Goal: Check status: Check status

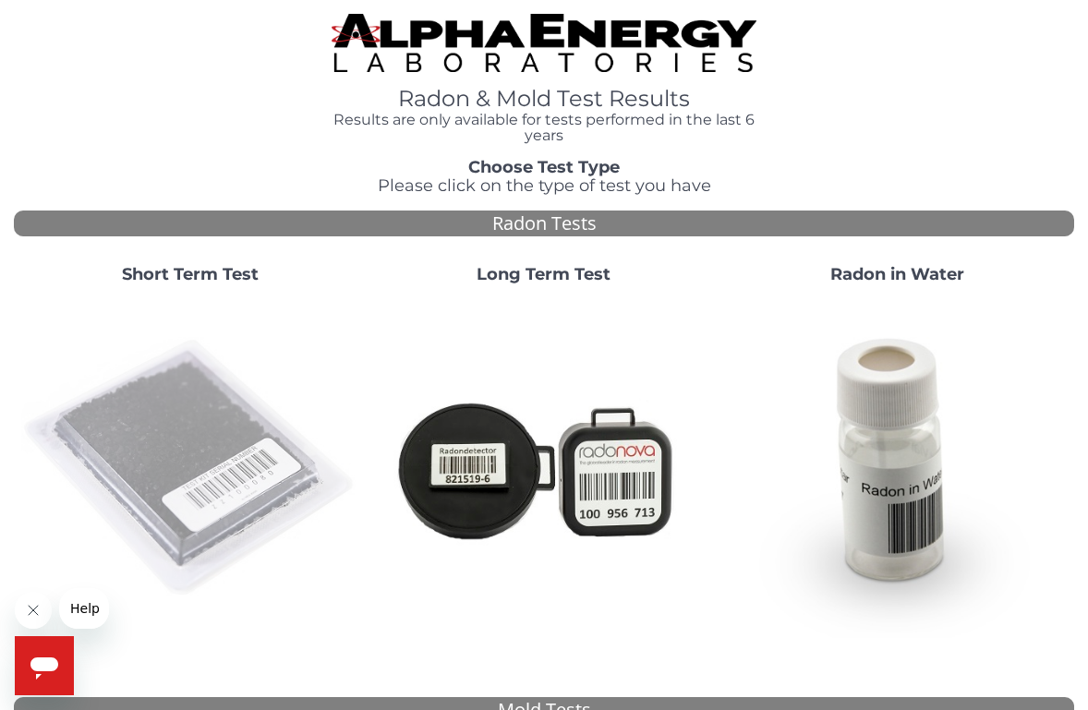
click at [184, 414] on img at bounding box center [190, 468] width 339 height 339
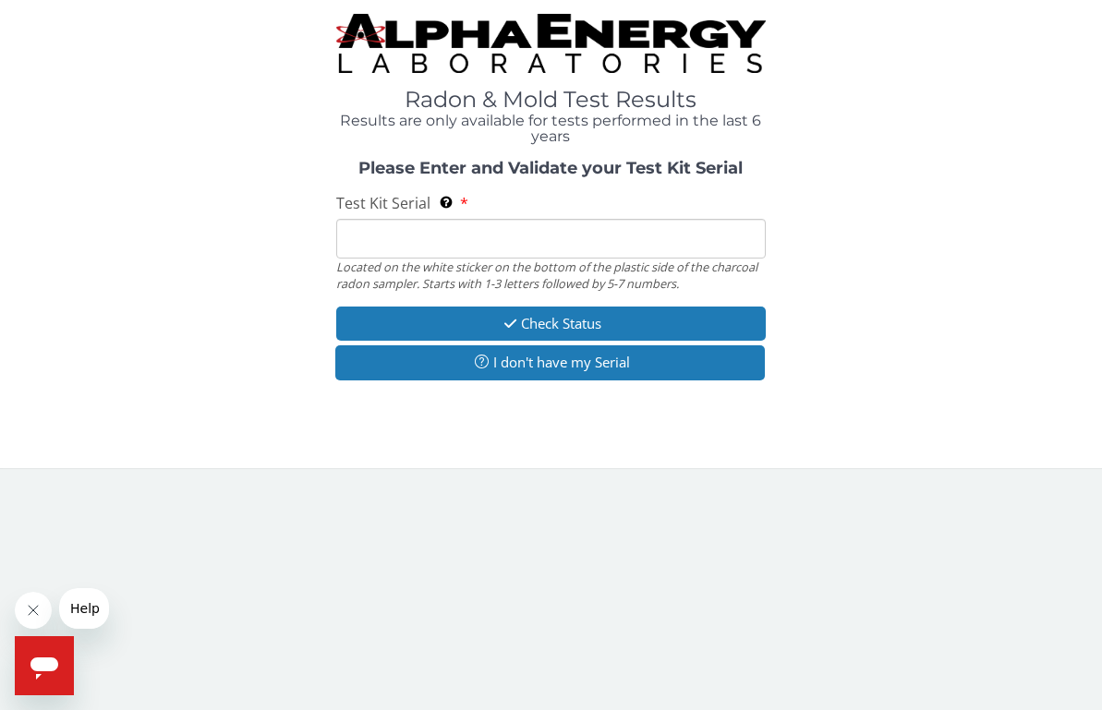
click at [379, 244] on input "Test Kit Serial Located on the white sticker on the bottom of the plastic side …" at bounding box center [550, 239] width 429 height 40
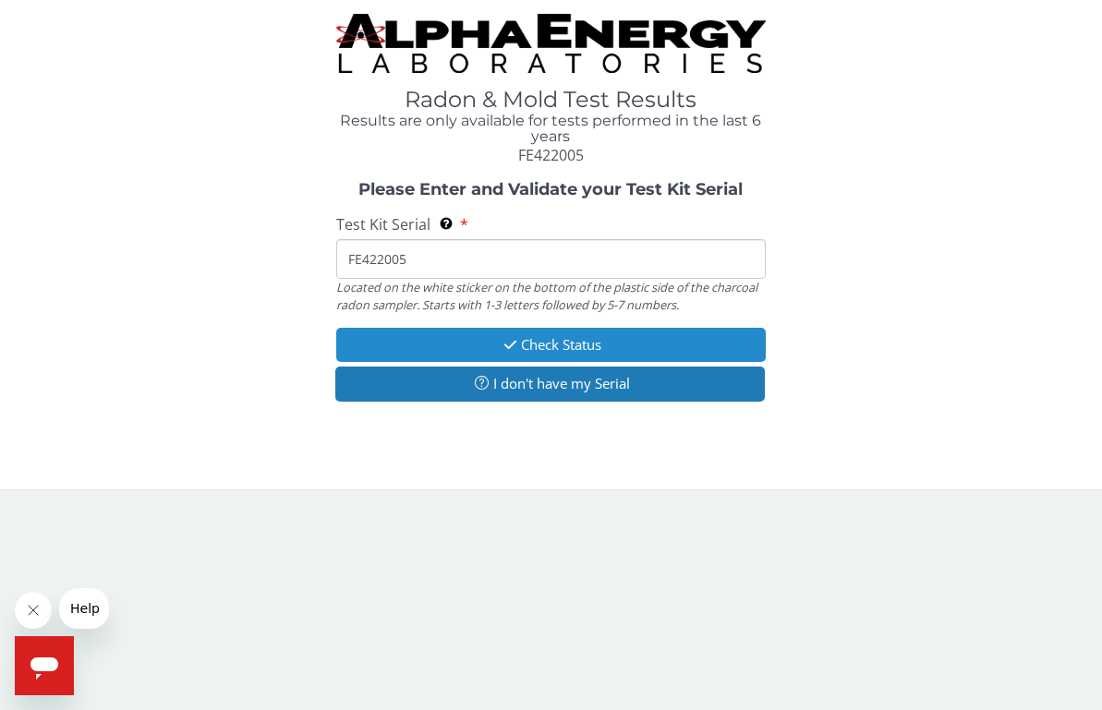
type input "FE422005"
click at [454, 341] on button "Check Status" at bounding box center [550, 345] width 429 height 34
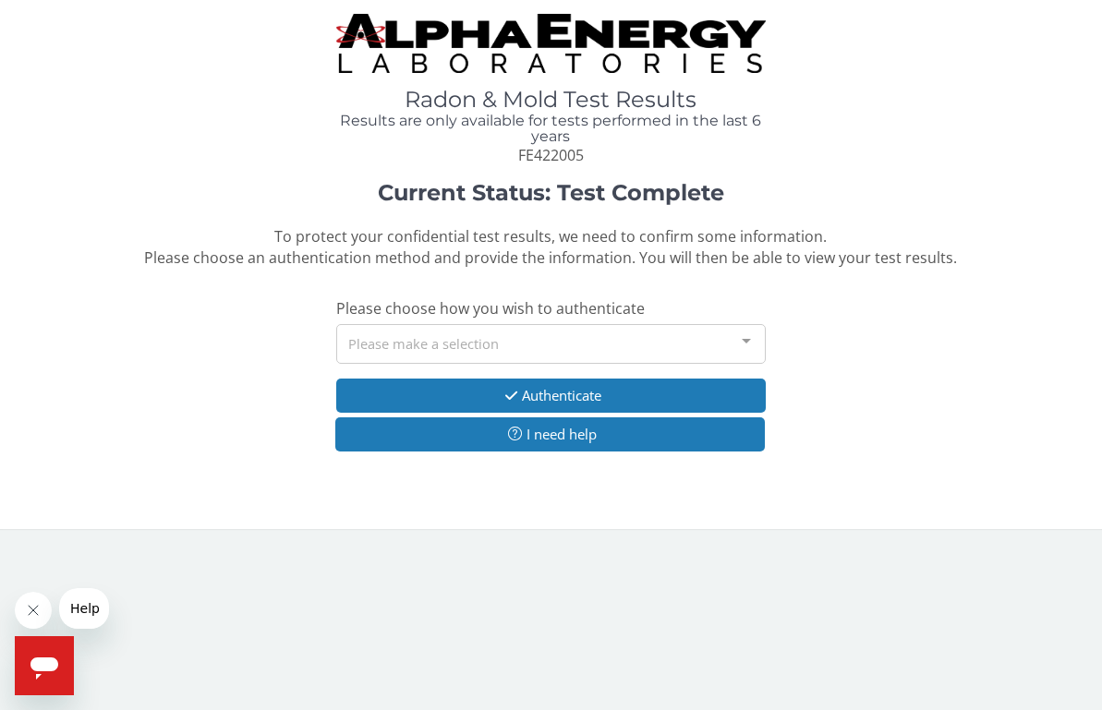
click at [384, 338] on div "Please make a selection" at bounding box center [550, 344] width 429 height 40
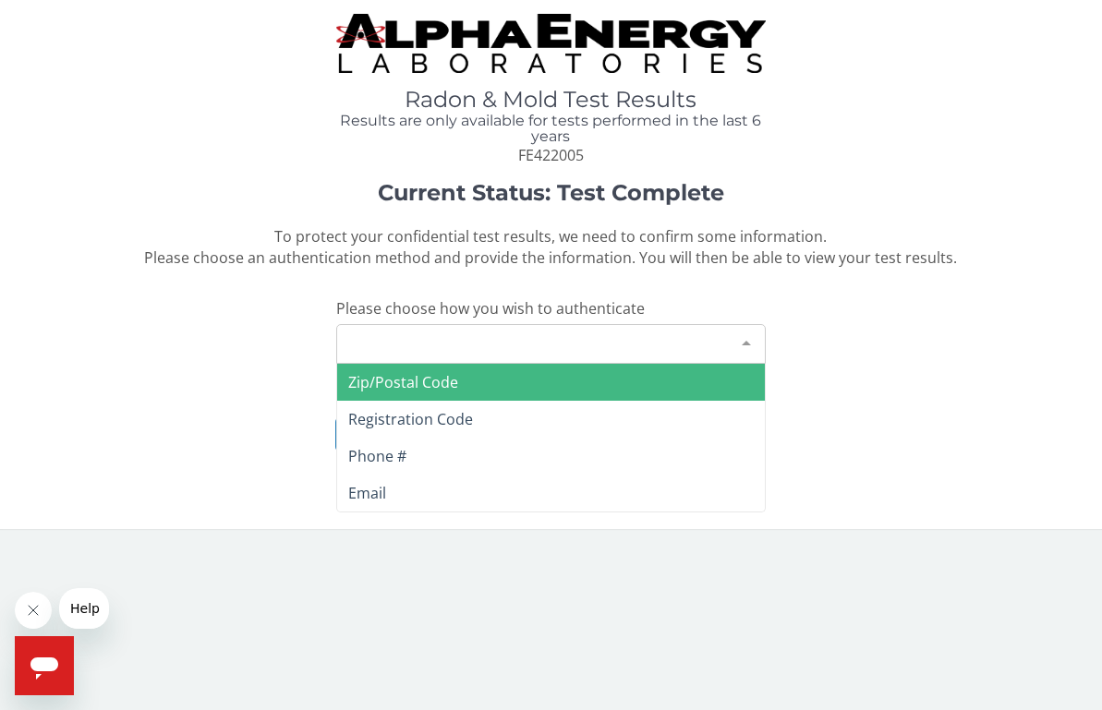
click at [383, 372] on span "Zip/Postal Code" at bounding box center [403, 382] width 110 height 20
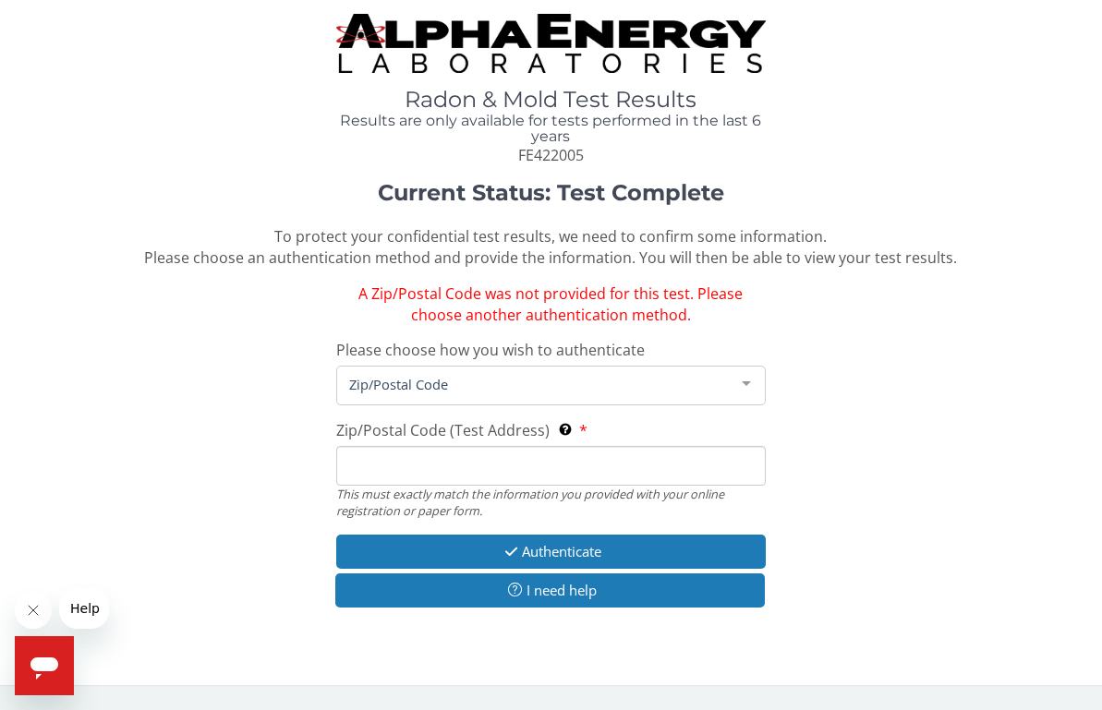
click at [392, 456] on input "Zip/Postal Code (Test Address) This must exactly match the information you prov…" at bounding box center [550, 466] width 429 height 40
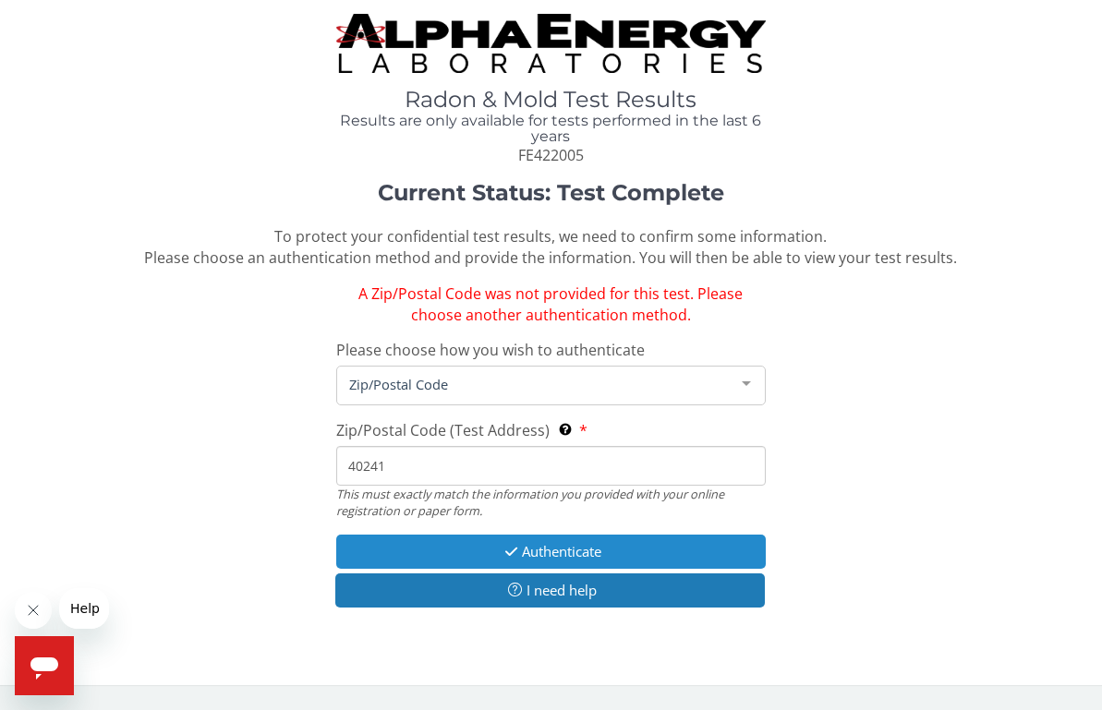
click at [490, 547] on button "Authenticate" at bounding box center [550, 552] width 429 height 34
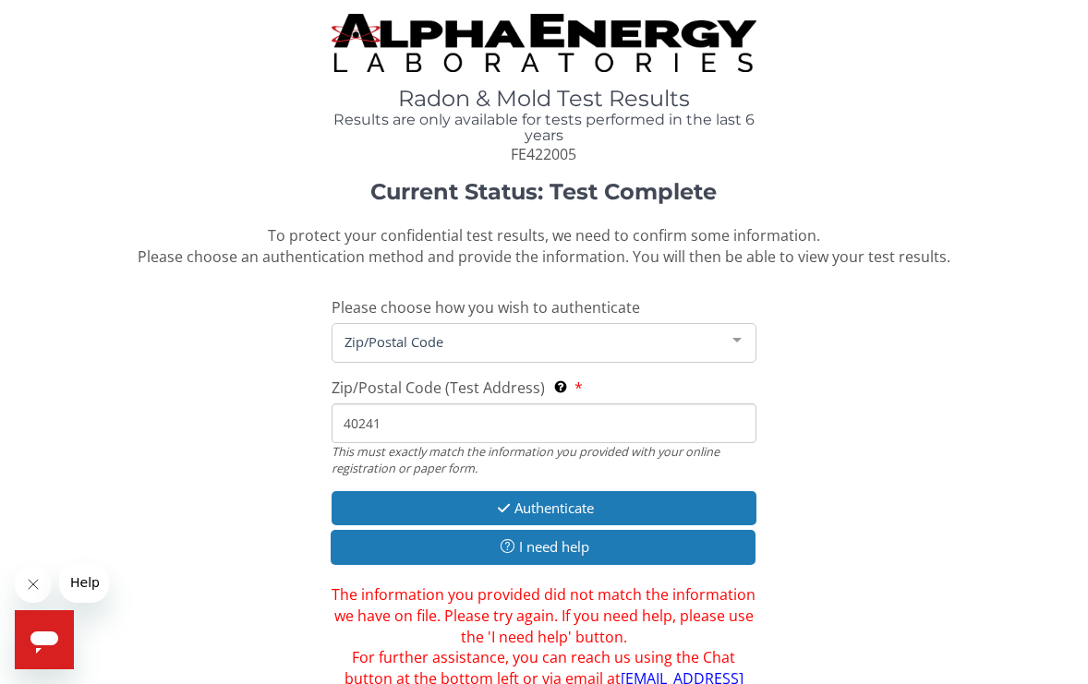
click at [402, 407] on input "40241" at bounding box center [544, 424] width 424 height 40
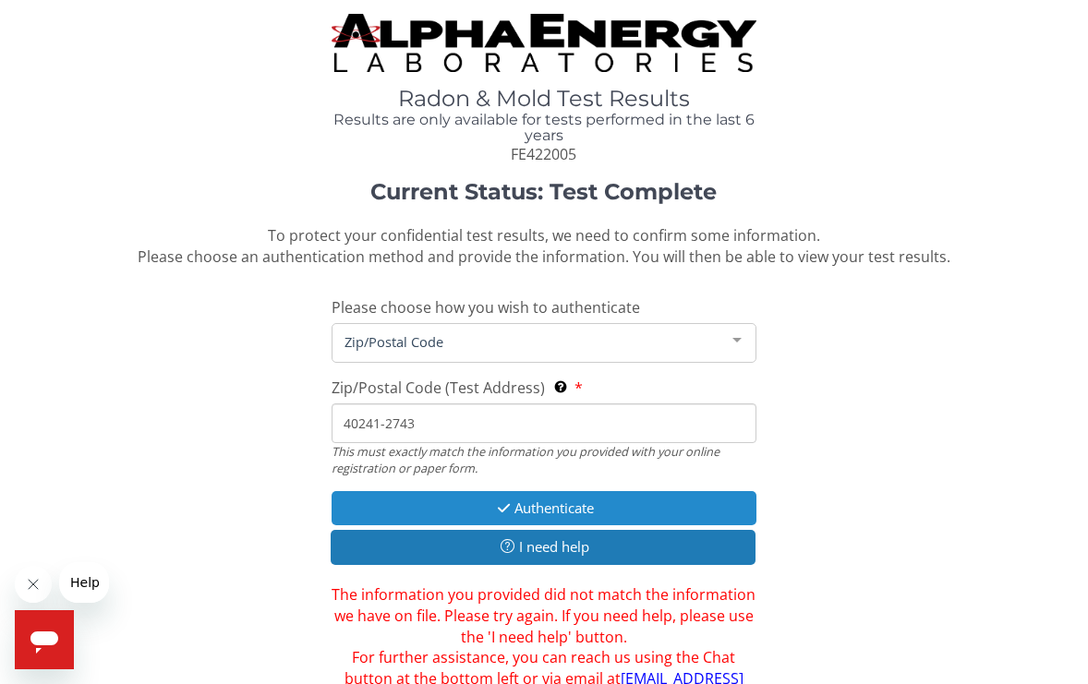
type input "40241-2743"
click at [408, 496] on button "Authenticate" at bounding box center [544, 508] width 424 height 34
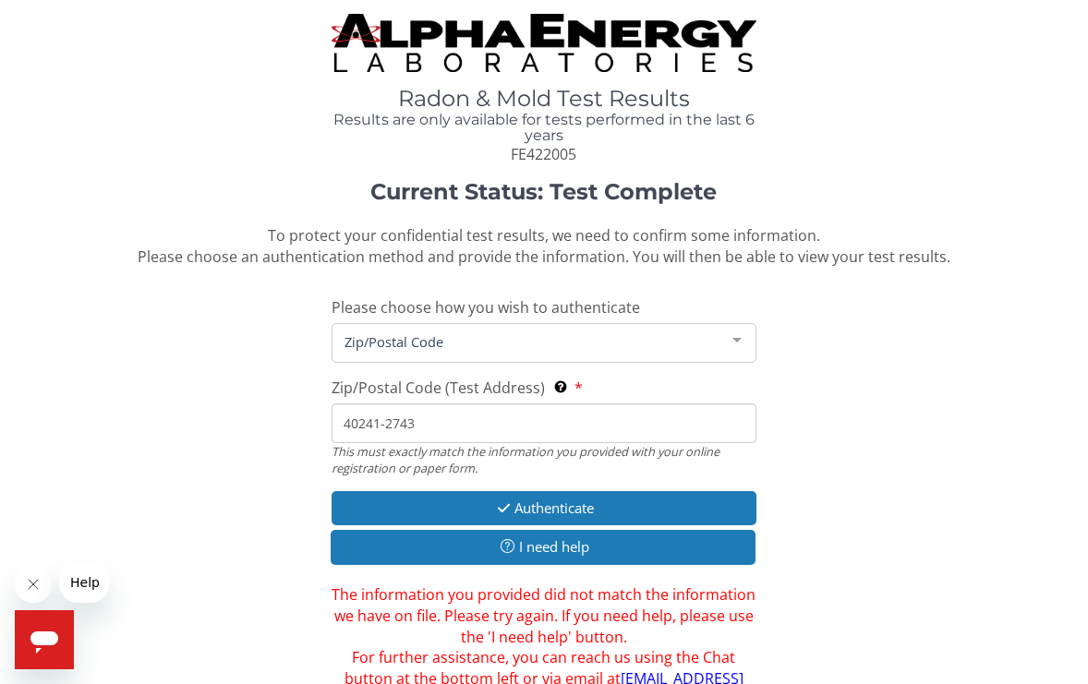
scroll to position [29, 0]
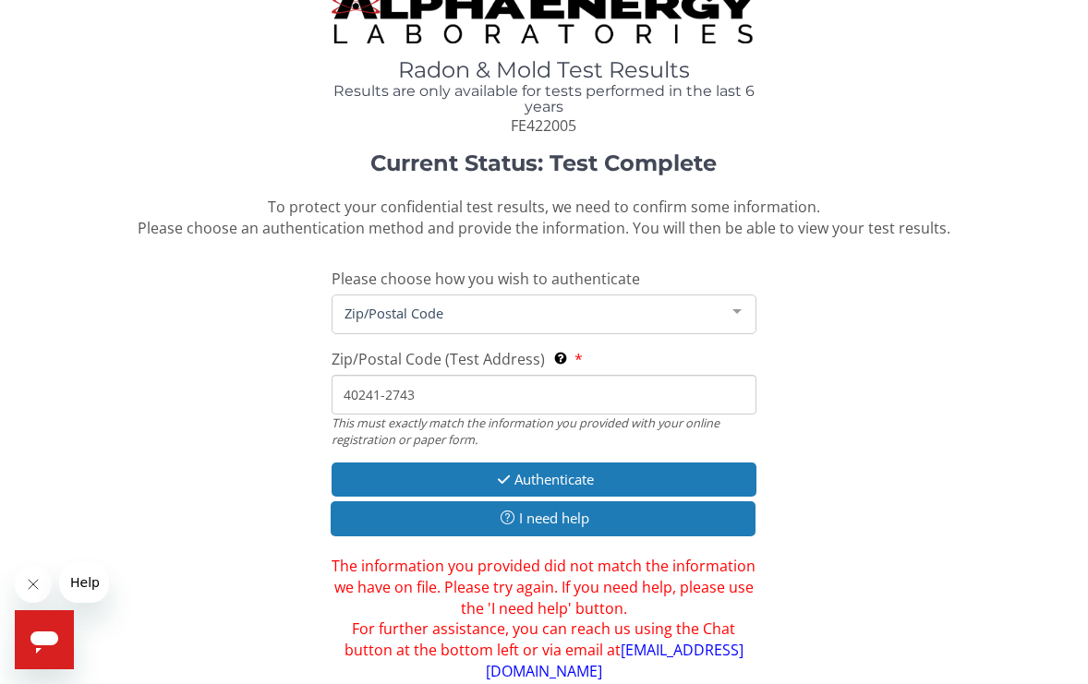
click at [404, 354] on span "Zip/Postal Code (Test Address)" at bounding box center [438, 359] width 213 height 20
click at [404, 375] on input "40241-2743" at bounding box center [544, 395] width 424 height 40
click at [411, 311] on span "Zip/Postal Code" at bounding box center [529, 313] width 378 height 20
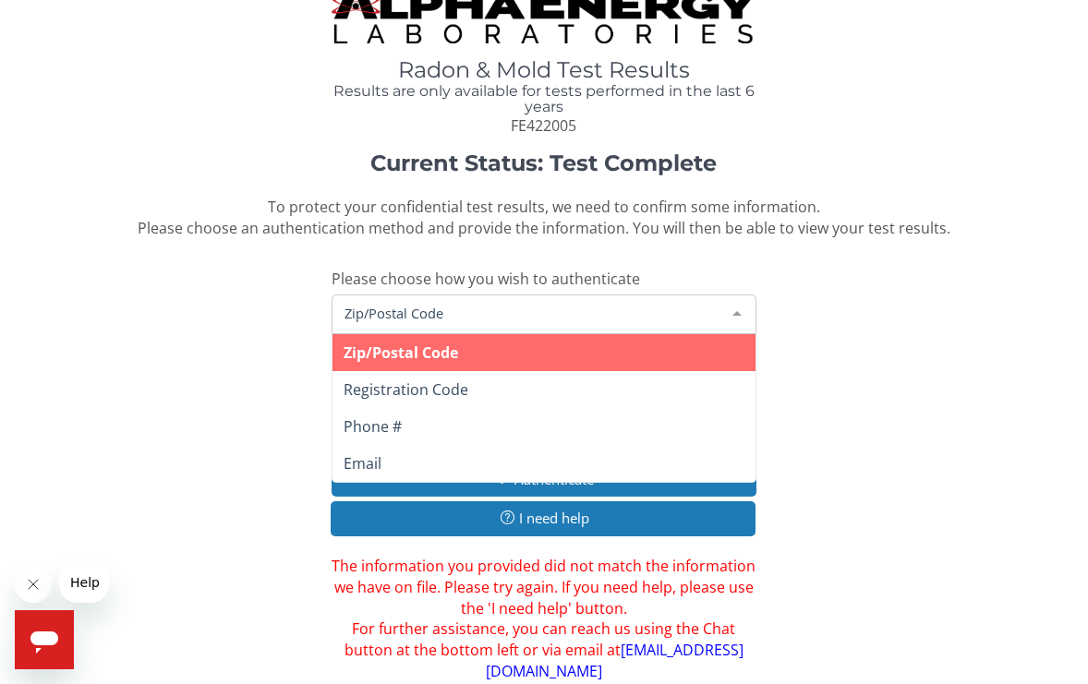
scroll to position [0, 0]
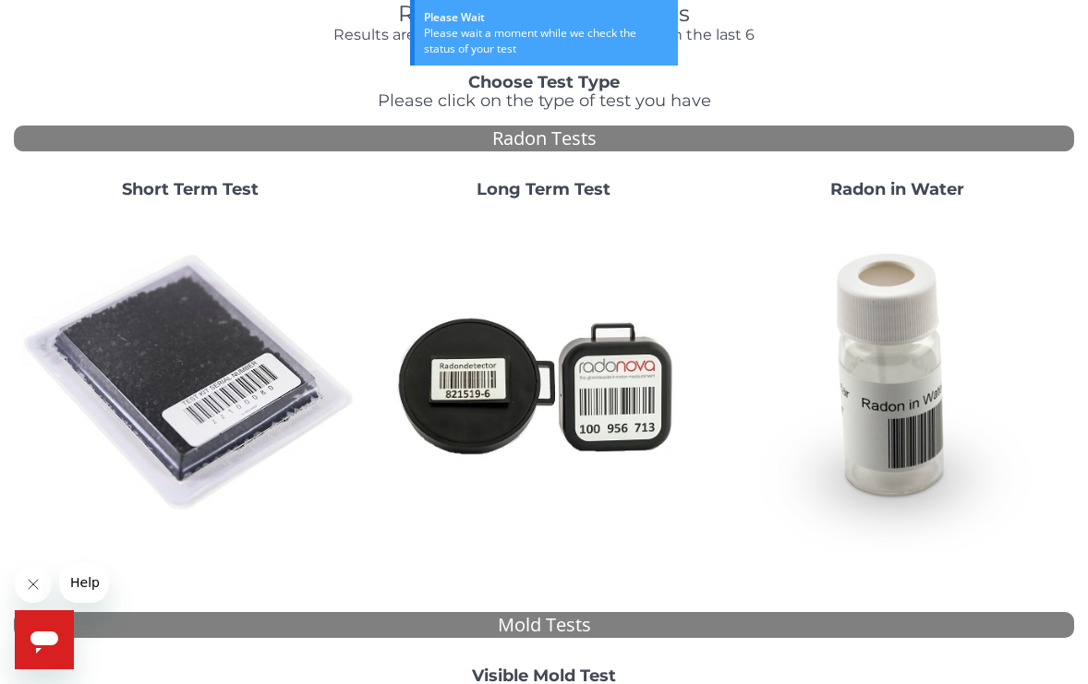
scroll to position [126, 0]
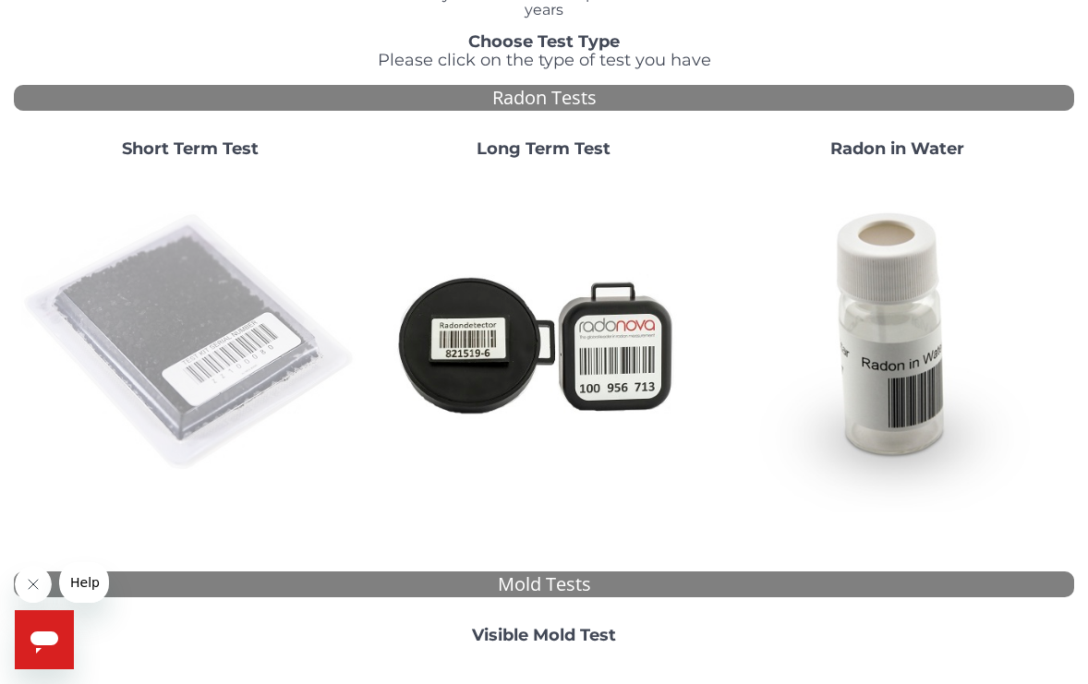
click at [207, 317] on img at bounding box center [190, 343] width 339 height 339
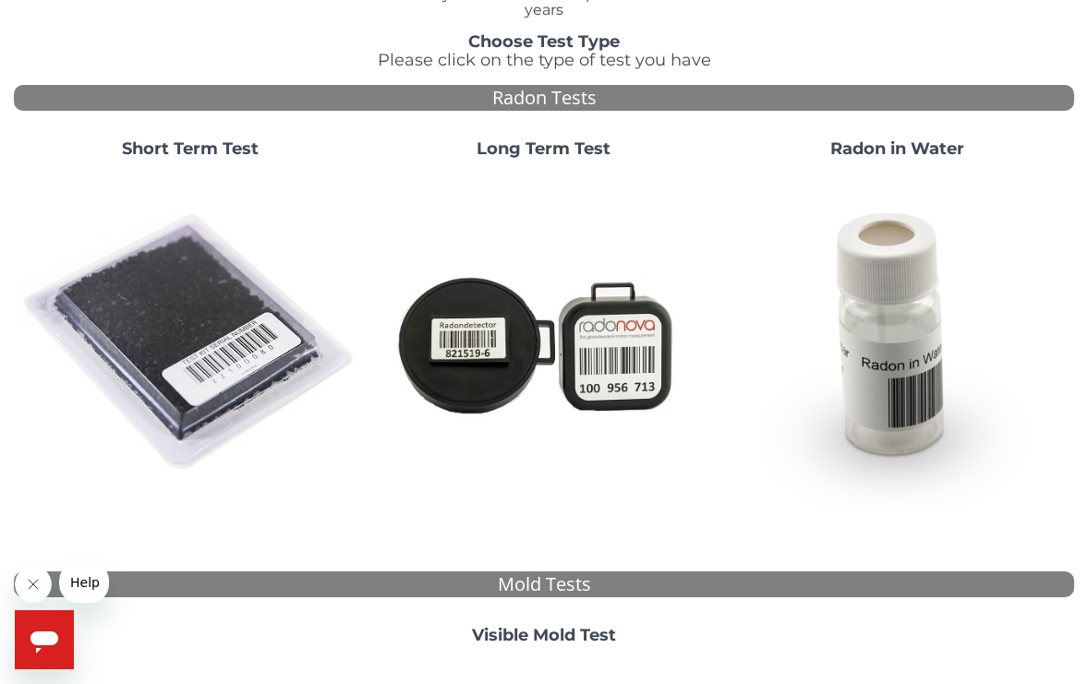
scroll to position [0, 0]
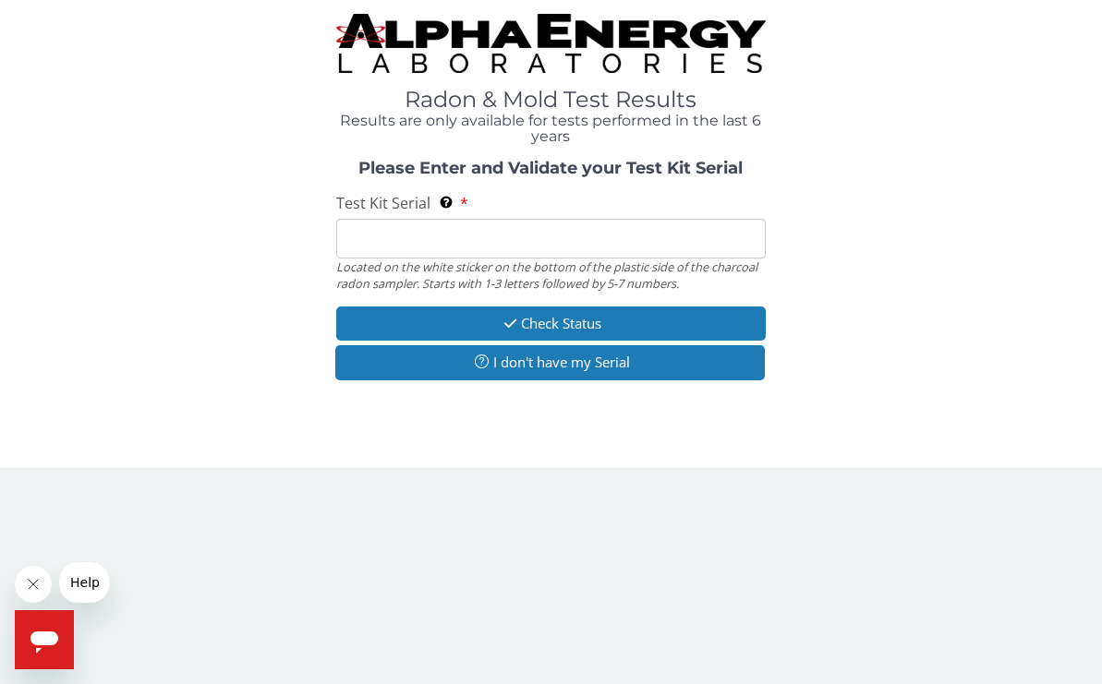
click at [398, 242] on input "Test Kit Serial Located on the white sticker on the bottom of the plastic side …" at bounding box center [550, 239] width 429 height 40
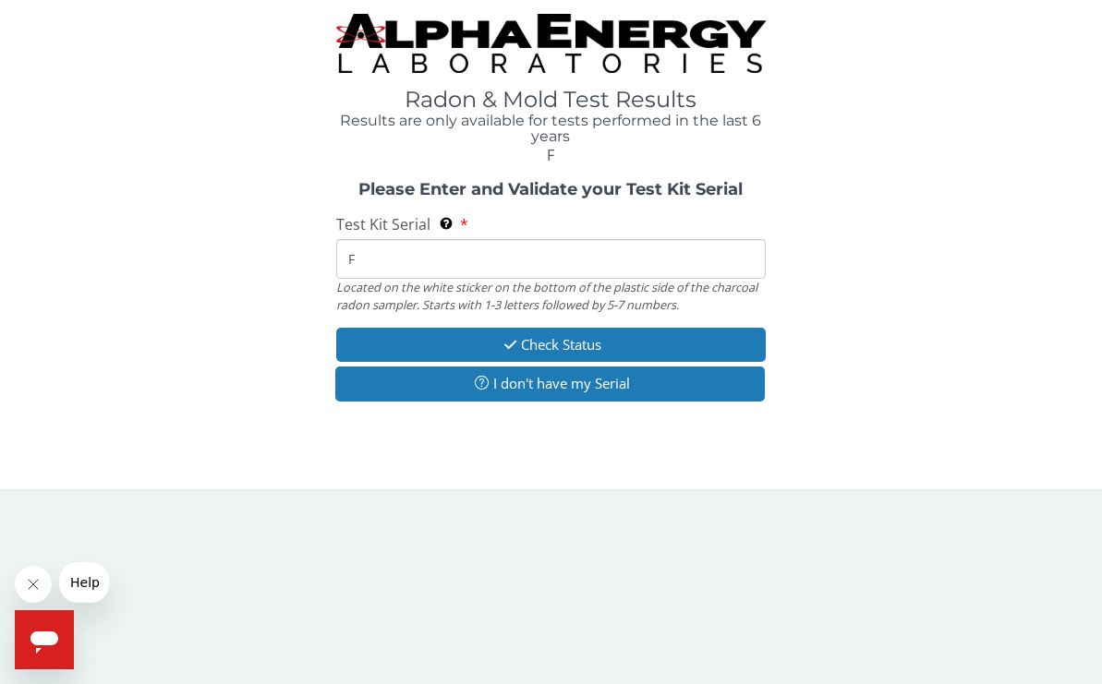
type input "Fe"
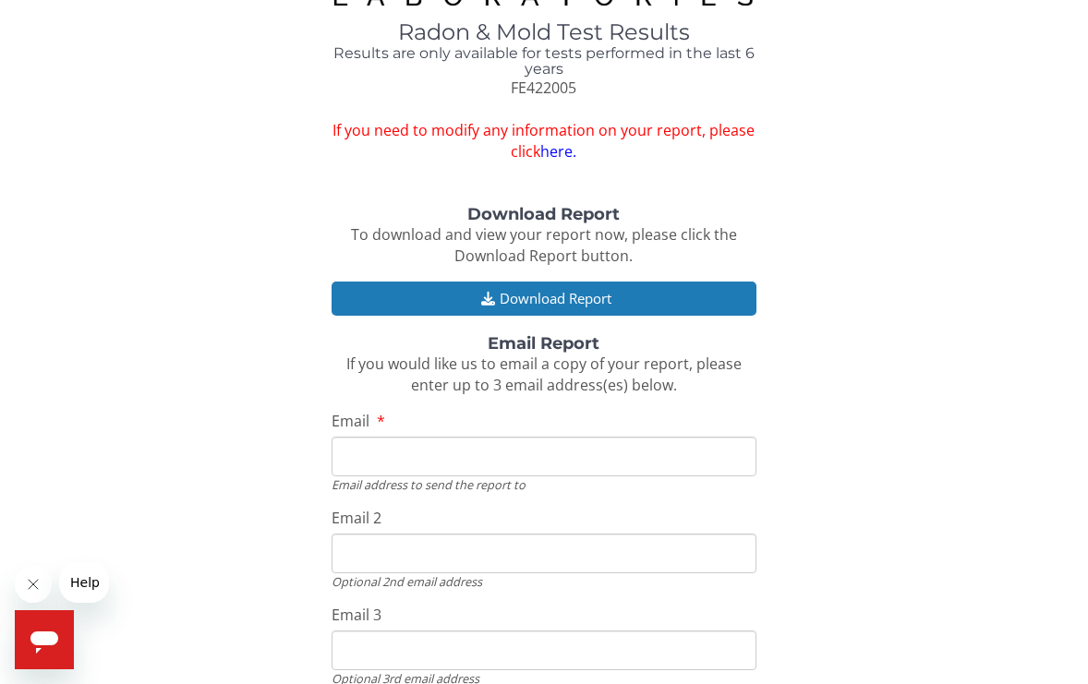
scroll to position [108, 0]
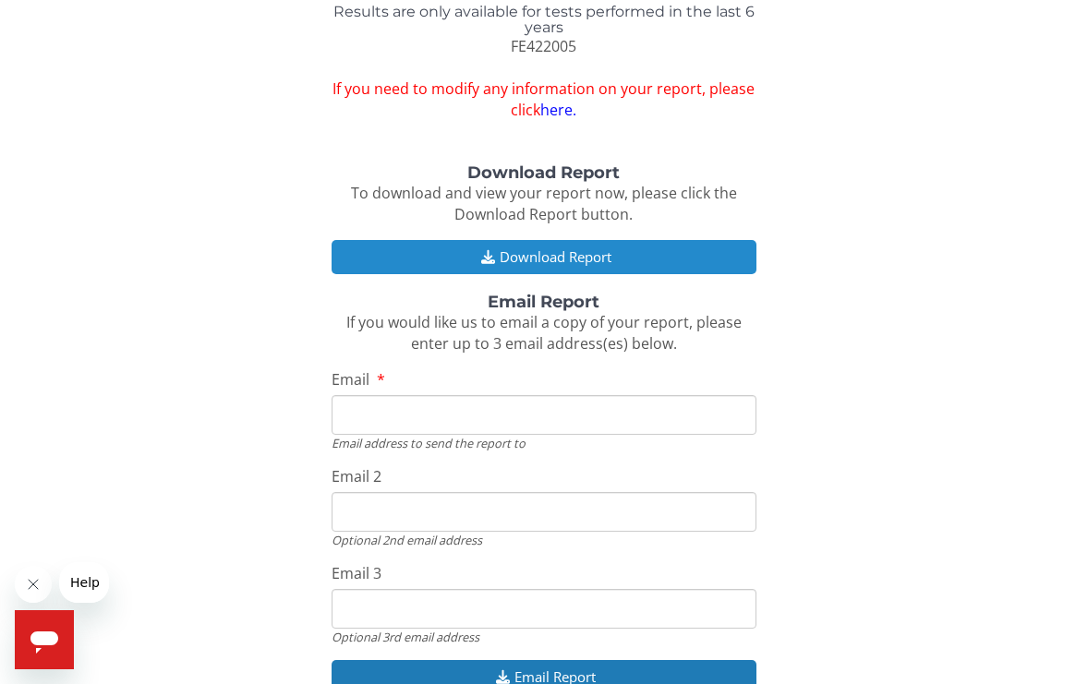
click at [433, 240] on button "Download Report" at bounding box center [544, 257] width 424 height 34
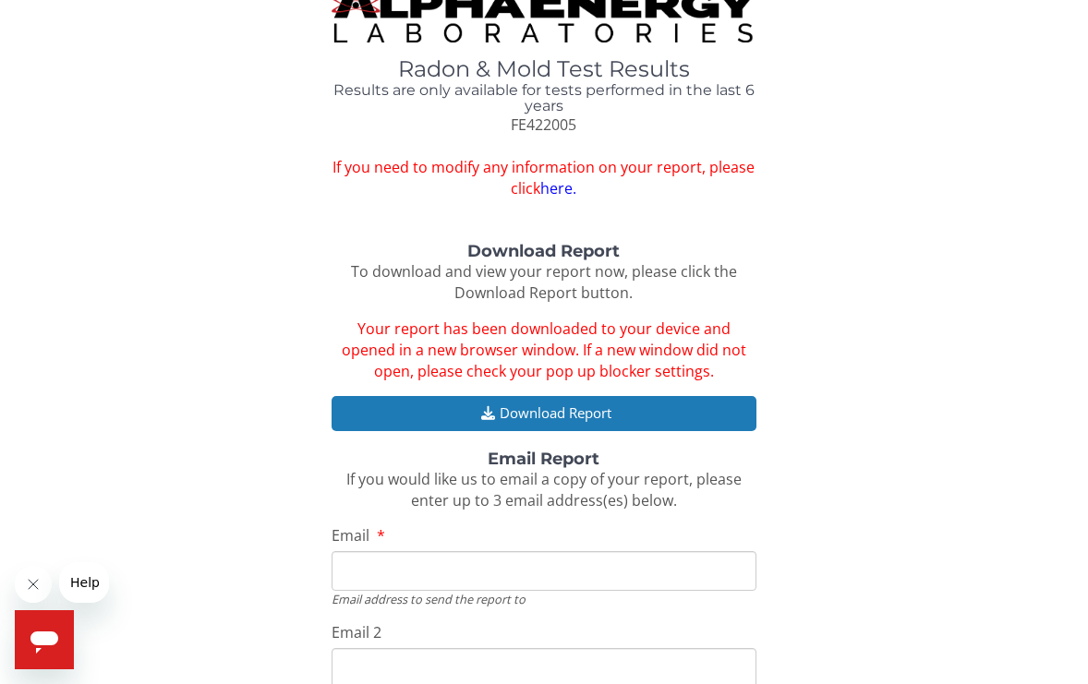
scroll to position [0, 0]
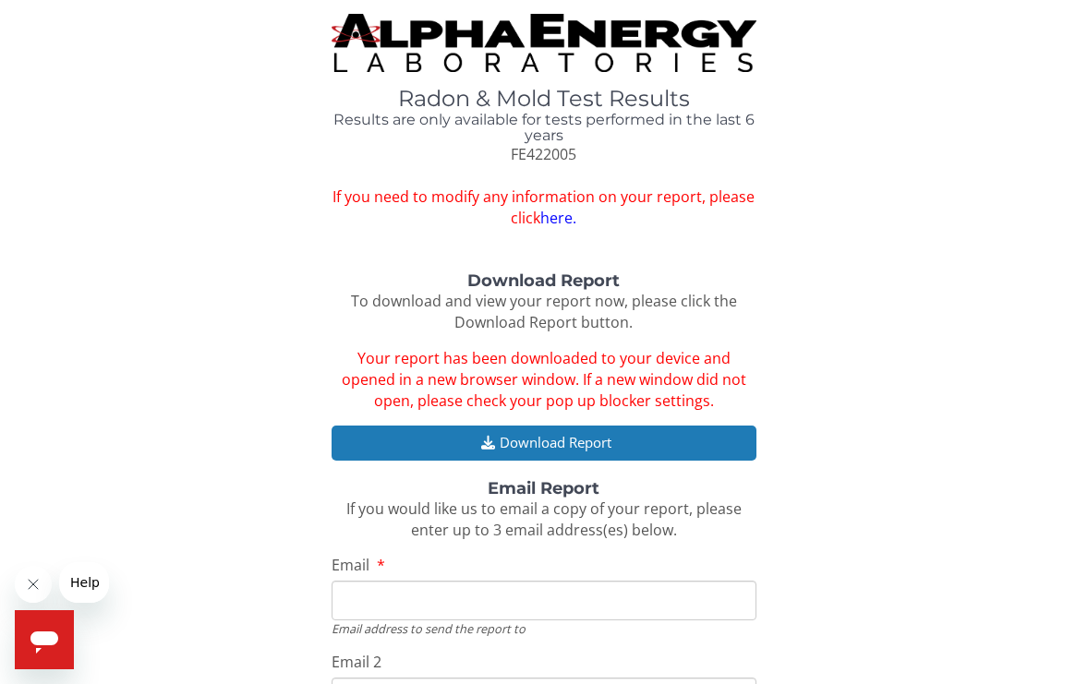
click at [565, 212] on link "here." at bounding box center [558, 218] width 36 height 20
